Goal: Information Seeking & Learning: Learn about a topic

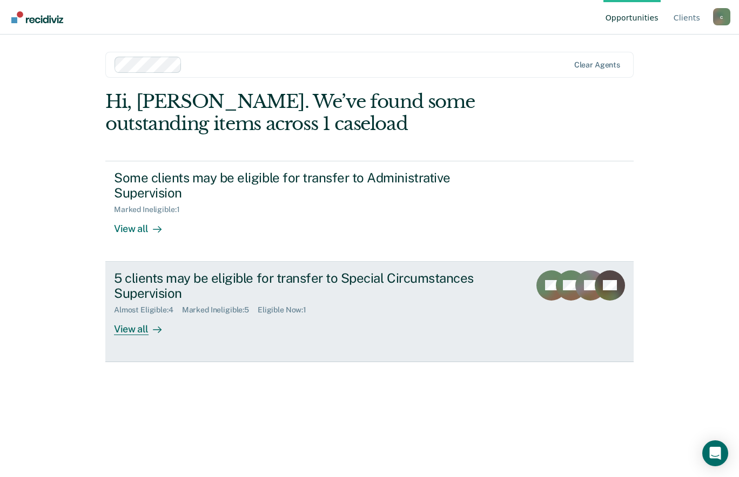
click at [140, 333] on div "View all" at bounding box center [144, 325] width 60 height 21
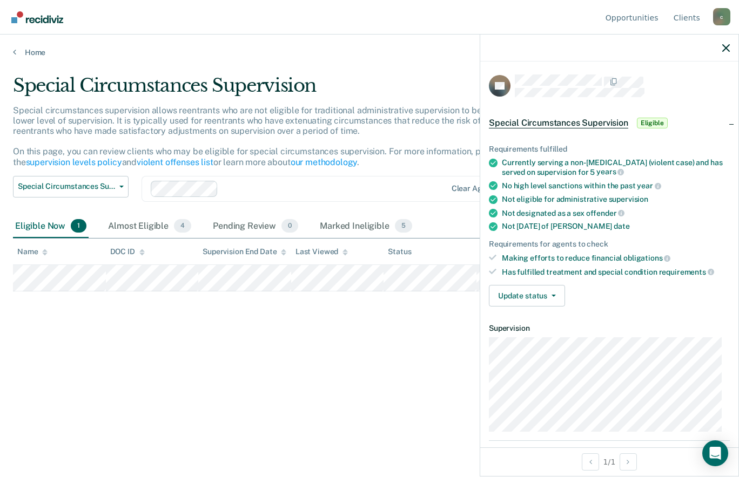
click at [325, 442] on main "Special Circumstances Supervision Special circumstances supervision allows reen…" at bounding box center [369, 265] width 739 height 417
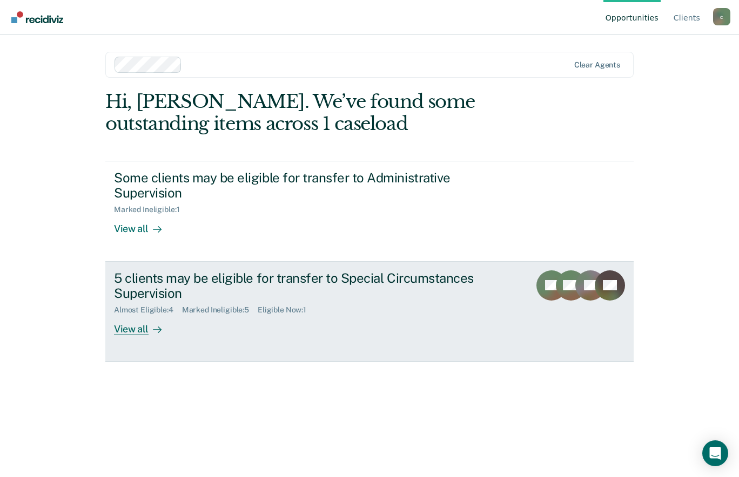
click at [114, 296] on div "5 clients may be eligible for transfer to Special Circumstances Supervision" at bounding box center [303, 286] width 379 height 31
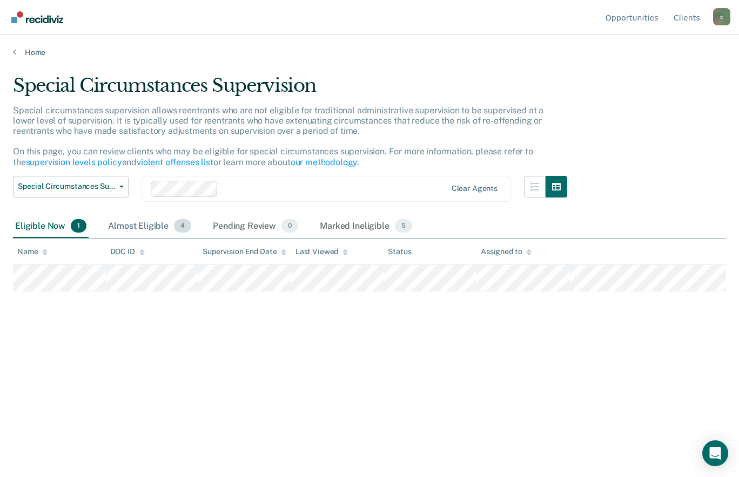
click at [132, 226] on div "Almost Eligible 4" at bounding box center [149, 227] width 87 height 24
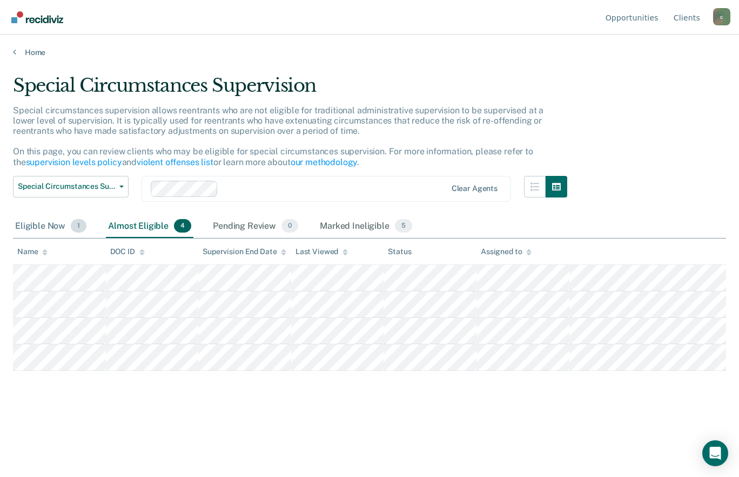
click at [52, 222] on div "Eligible Now 1" at bounding box center [51, 227] width 76 height 24
